Goal: Check status: Check status

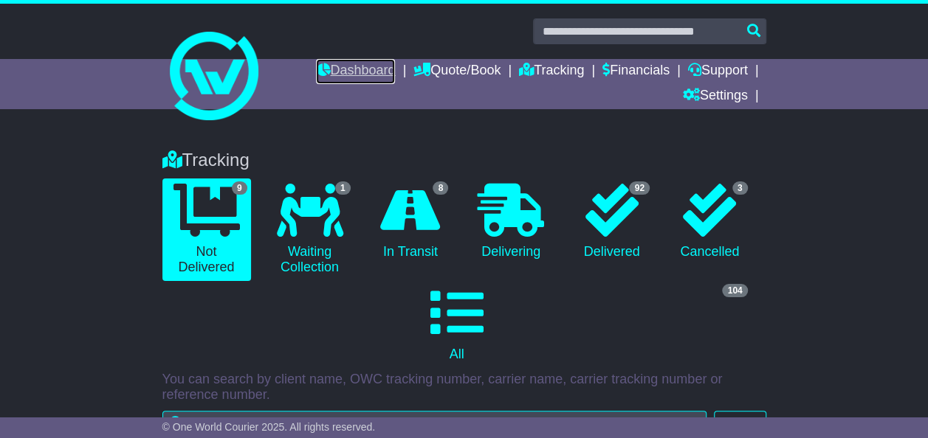
click at [348, 67] on link "Dashboard" at bounding box center [355, 71] width 79 height 25
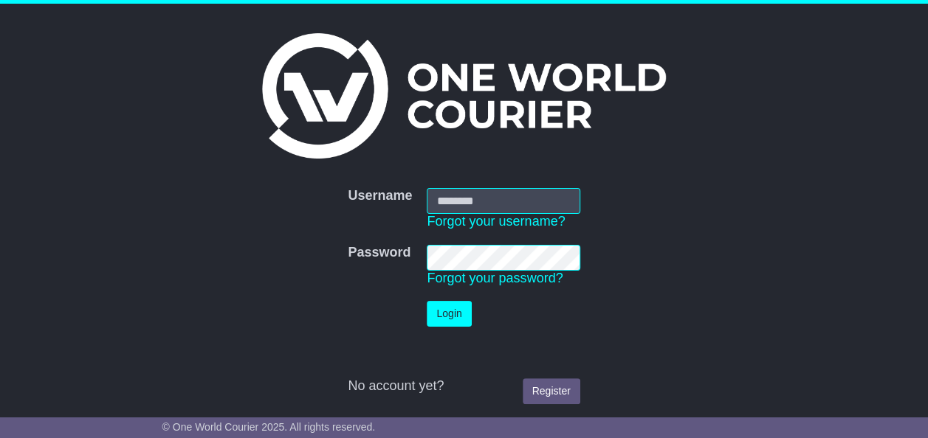
type input "**********"
click at [448, 317] on button "Login" at bounding box center [449, 314] width 44 height 26
